Goal: Register for event/course

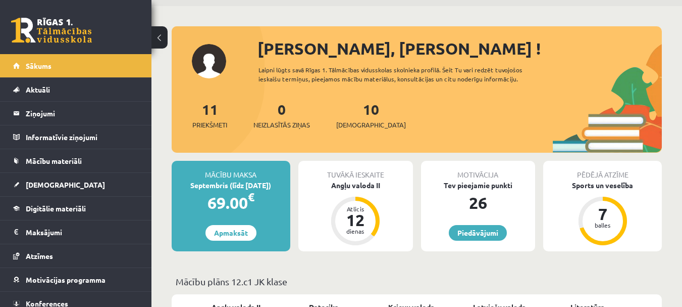
scroll to position [51, 0]
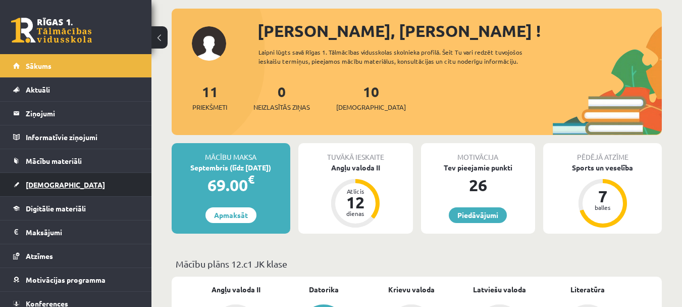
click at [39, 185] on span "[DEMOGRAPHIC_DATA]" at bounding box center [65, 184] width 79 height 9
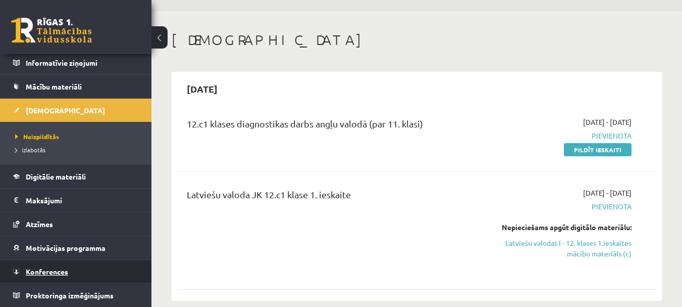
scroll to position [51, 0]
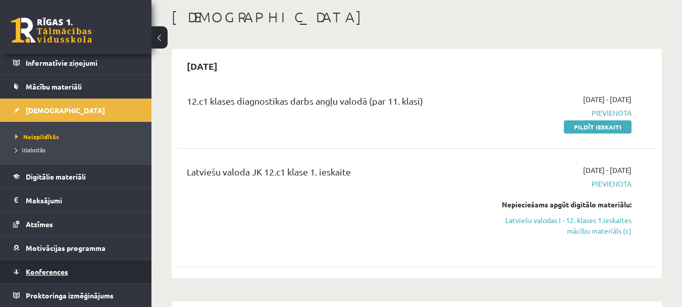
click at [53, 268] on span "Konferences" at bounding box center [47, 271] width 42 height 9
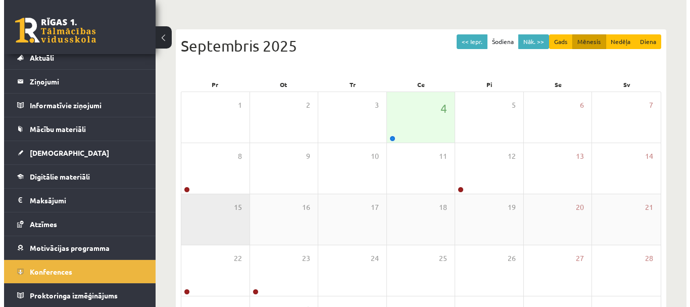
scroll to position [101, 0]
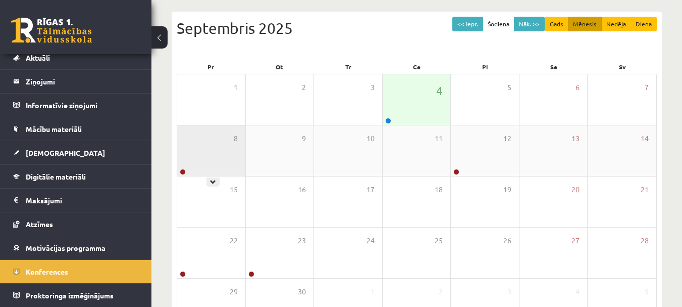
click at [198, 173] on div "8" at bounding box center [211, 150] width 68 height 51
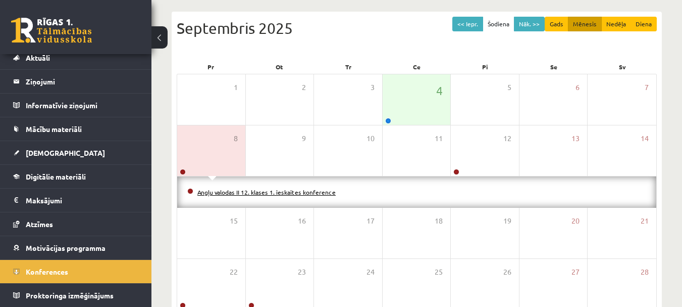
click at [221, 192] on link "Angļu valodas II 12. klases 1. ieskaites konference" at bounding box center [266, 192] width 138 height 8
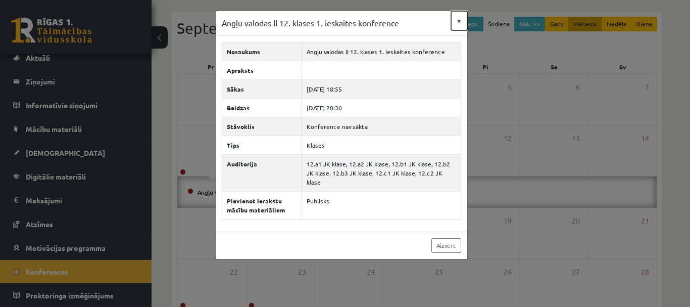
click at [457, 21] on button "×" at bounding box center [459, 20] width 16 height 19
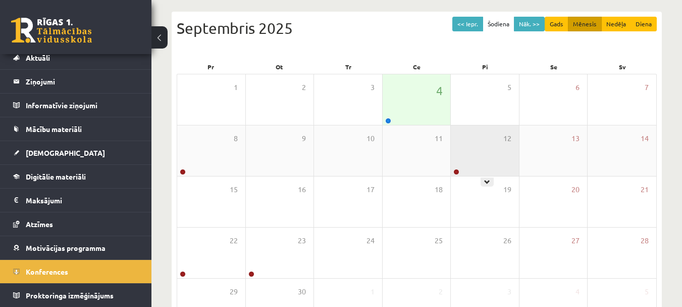
click at [480, 164] on div "12" at bounding box center [485, 150] width 68 height 51
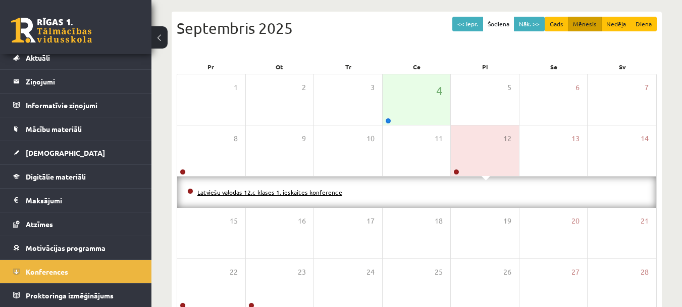
click at [280, 190] on link "Latviešu valodas 12.c klases 1. ieskaites konference" at bounding box center [269, 192] width 145 height 8
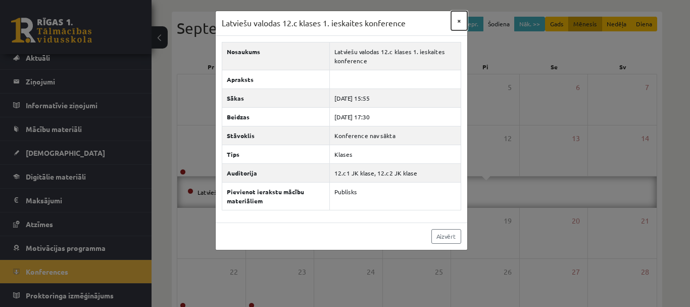
click at [459, 21] on button "×" at bounding box center [459, 20] width 16 height 19
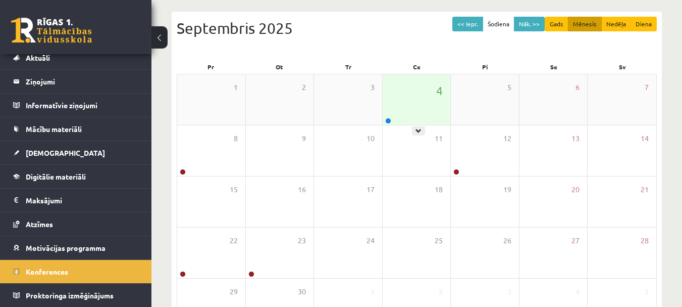
click at [415, 109] on div "4" at bounding box center [417, 99] width 68 height 51
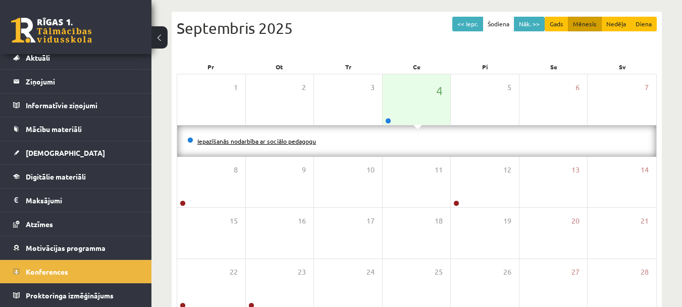
click at [311, 141] on link "Iepazīšanās nodarbība ar sociālo pedagogu" at bounding box center [256, 141] width 119 height 8
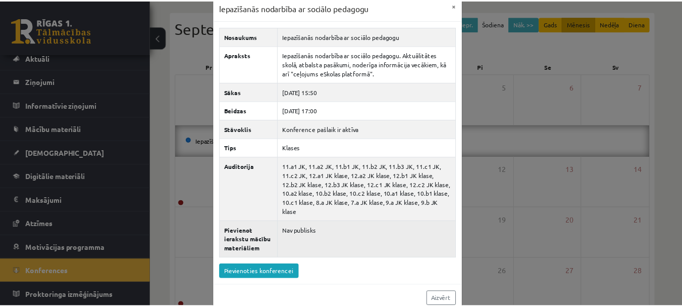
scroll to position [23, 0]
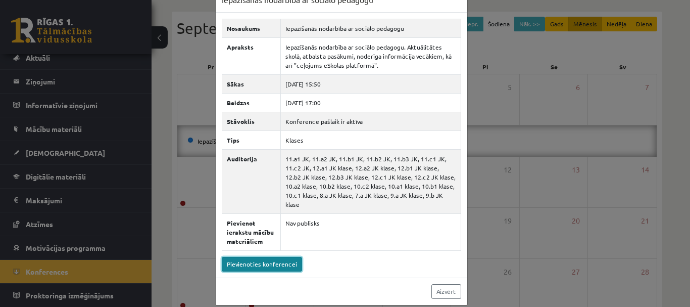
click at [272, 257] on link "Pievienoties konferencei" at bounding box center [262, 264] width 80 height 15
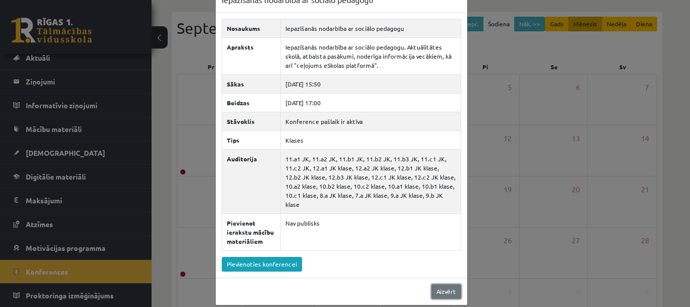
click at [444, 285] on link "Aizvērt" at bounding box center [446, 291] width 30 height 15
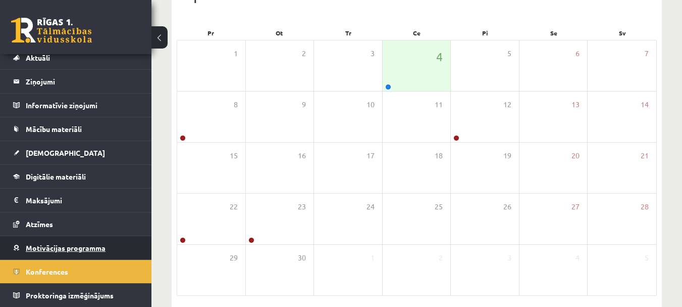
scroll to position [152, 0]
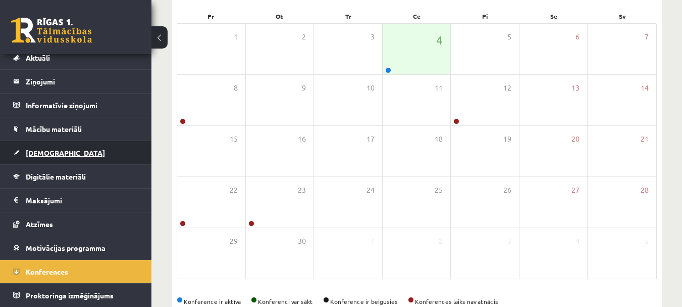
click at [41, 153] on span "[DEMOGRAPHIC_DATA]" at bounding box center [65, 152] width 79 height 9
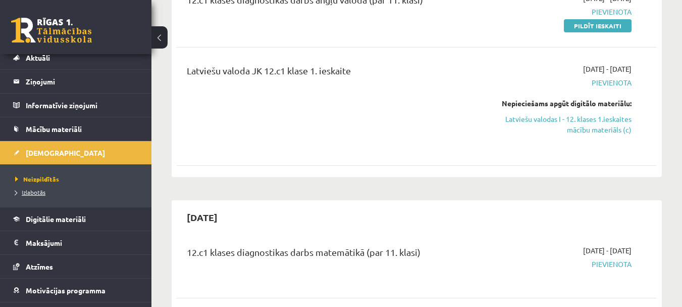
click at [34, 193] on span "Izlabotās" at bounding box center [30, 192] width 30 height 8
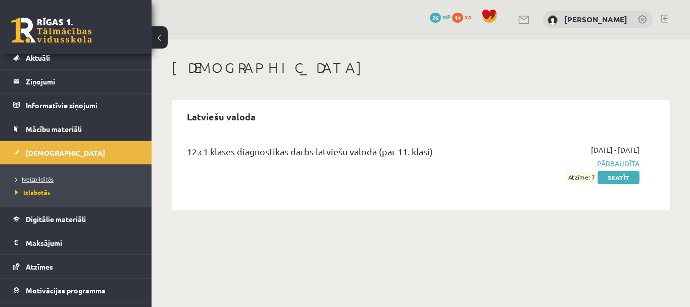
click at [28, 180] on span "Neizpildītās" at bounding box center [34, 179] width 38 height 8
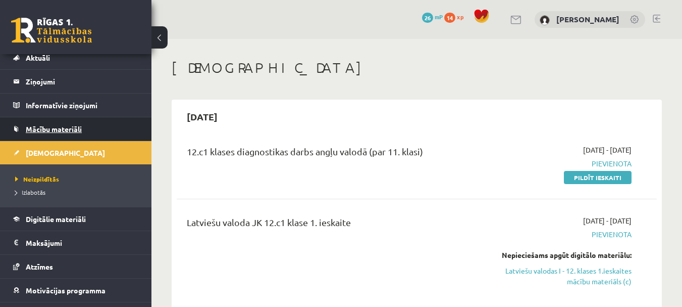
click at [60, 129] on span "Mācību materiāli" at bounding box center [54, 128] width 56 height 9
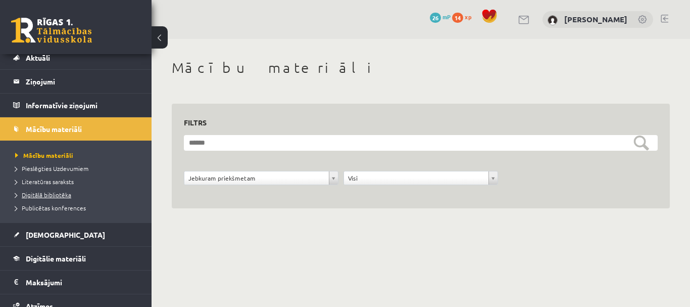
click at [63, 196] on span "Digitālā bibliotēka" at bounding box center [43, 194] width 56 height 8
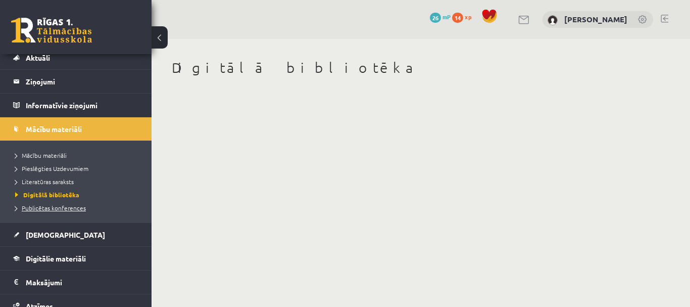
click at [64, 210] on span "Publicētas konferences" at bounding box center [50, 208] width 71 height 8
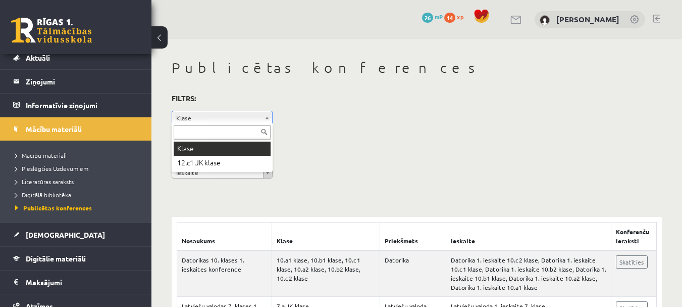
drag, startPoint x: 268, startPoint y: 115, endPoint x: 269, endPoint y: 125, distance: 10.2
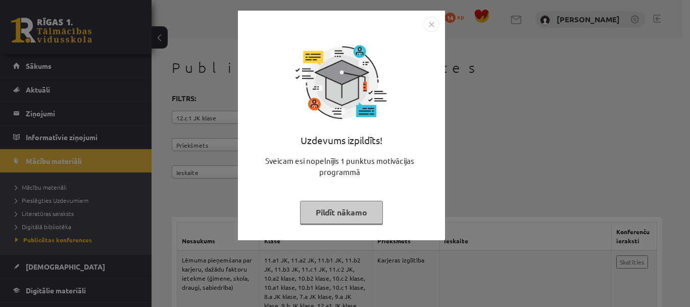
click at [428, 25] on img "Close" at bounding box center [431, 24] width 15 height 15
